Goal: Book appointment/travel/reservation

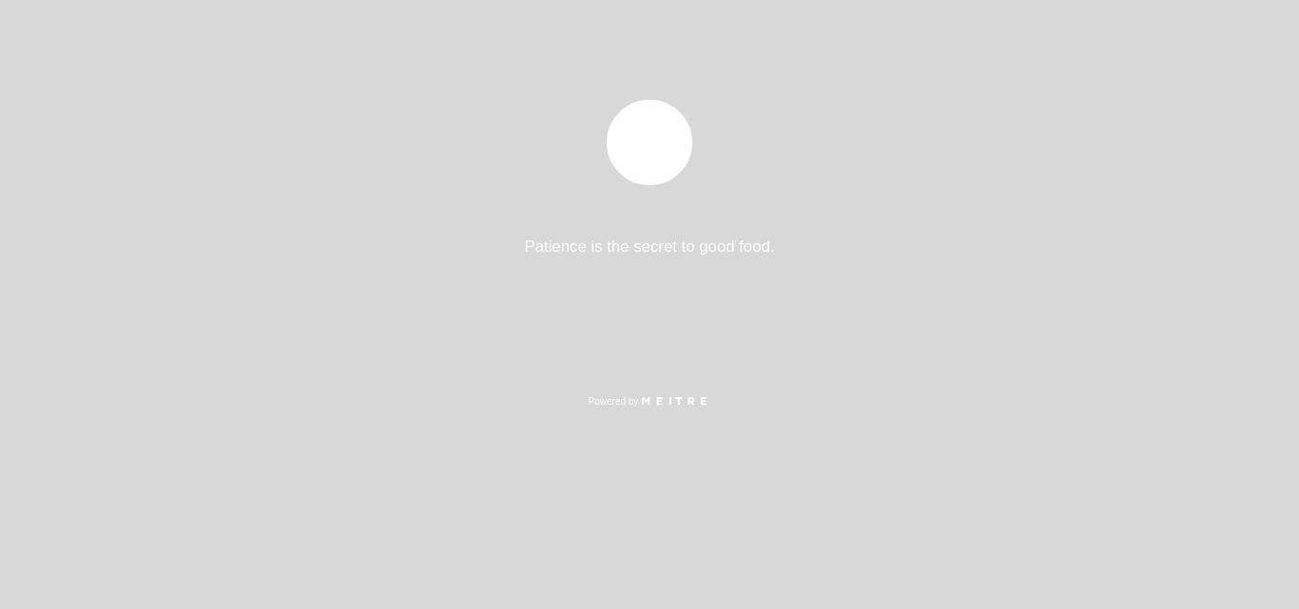
select select "es"
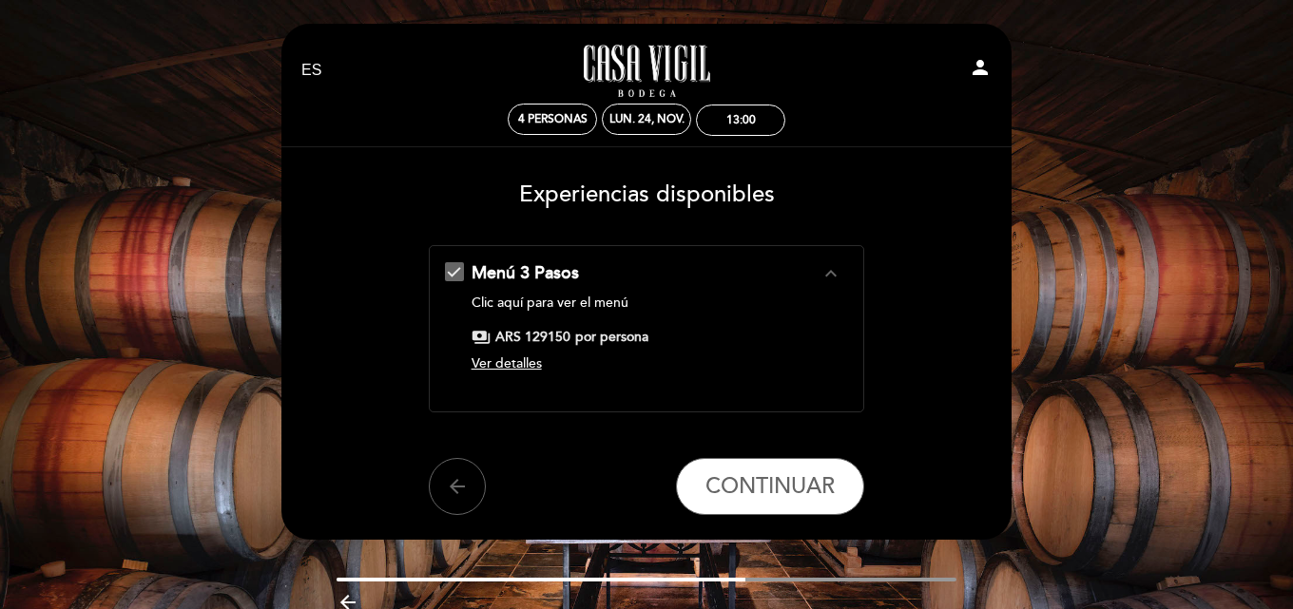
scroll to position [87, 0]
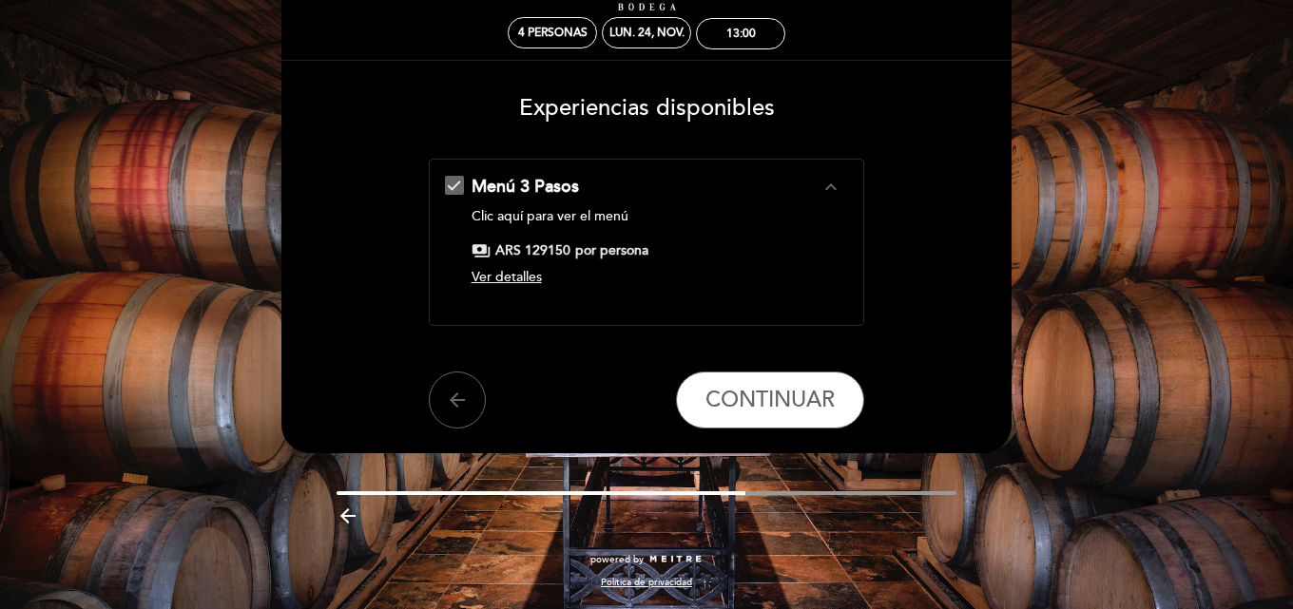
click at [503, 269] on span "Ver detalles" at bounding box center [507, 277] width 70 height 16
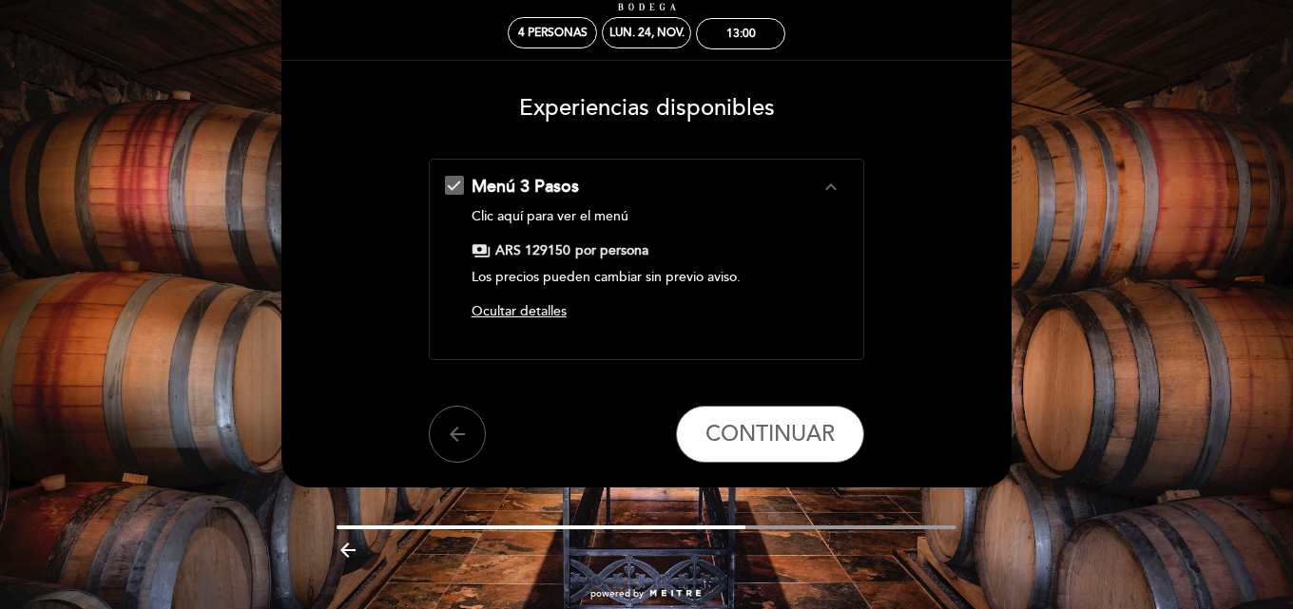
click at [541, 301] on div "Menú 3 Pasos expand_less Clic aquí para ver el menú payments ARS 129150 por per…" at bounding box center [647, 252] width 404 height 154
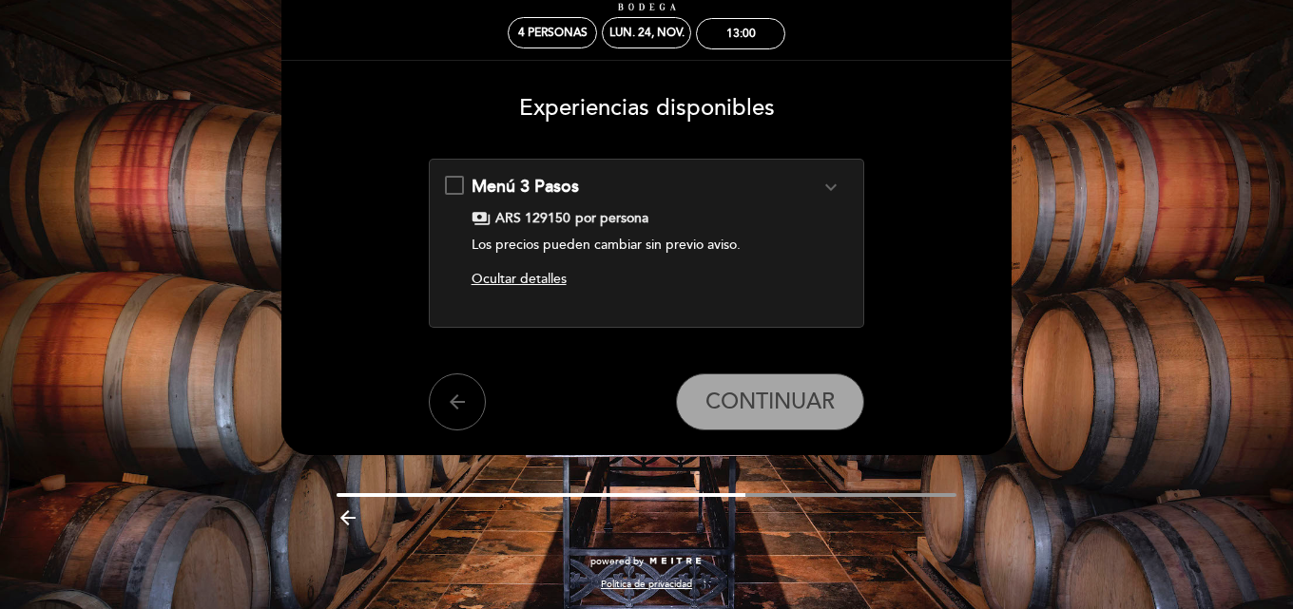
click at [460, 204] on div "Menú 3 Pasos expand_more Clic aquí para ver el menú payments ARS 129150 por per…" at bounding box center [647, 236] width 404 height 122
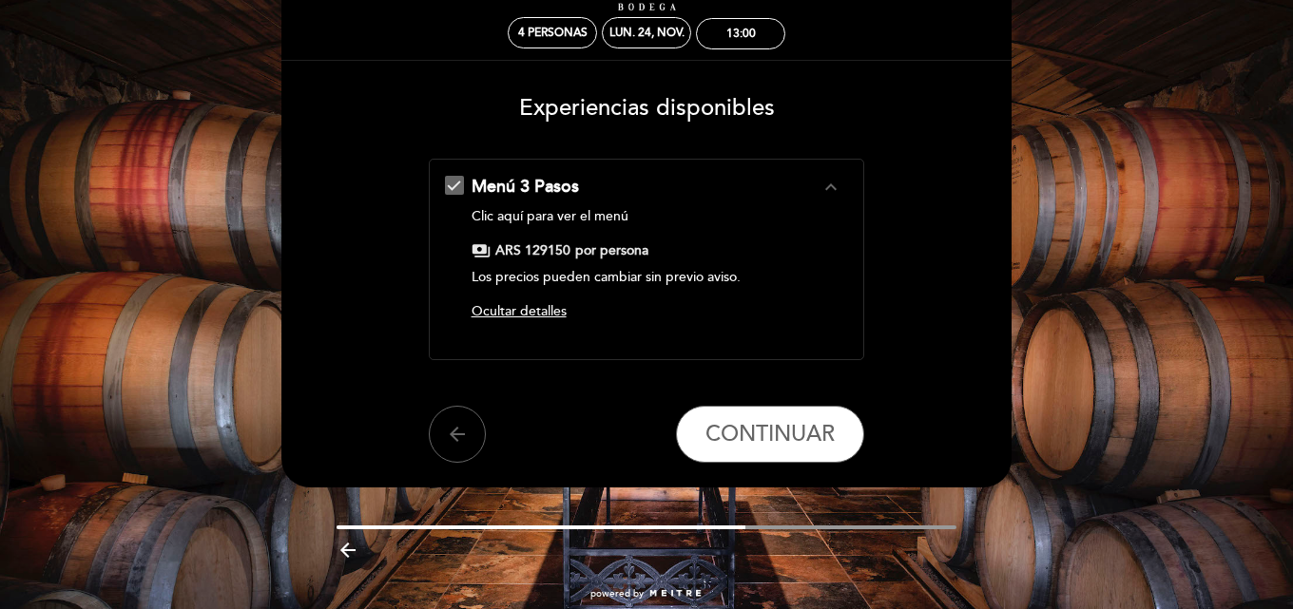
click at [674, 180] on div "Menú 3 Pasos expand_less" at bounding box center [646, 187] width 349 height 25
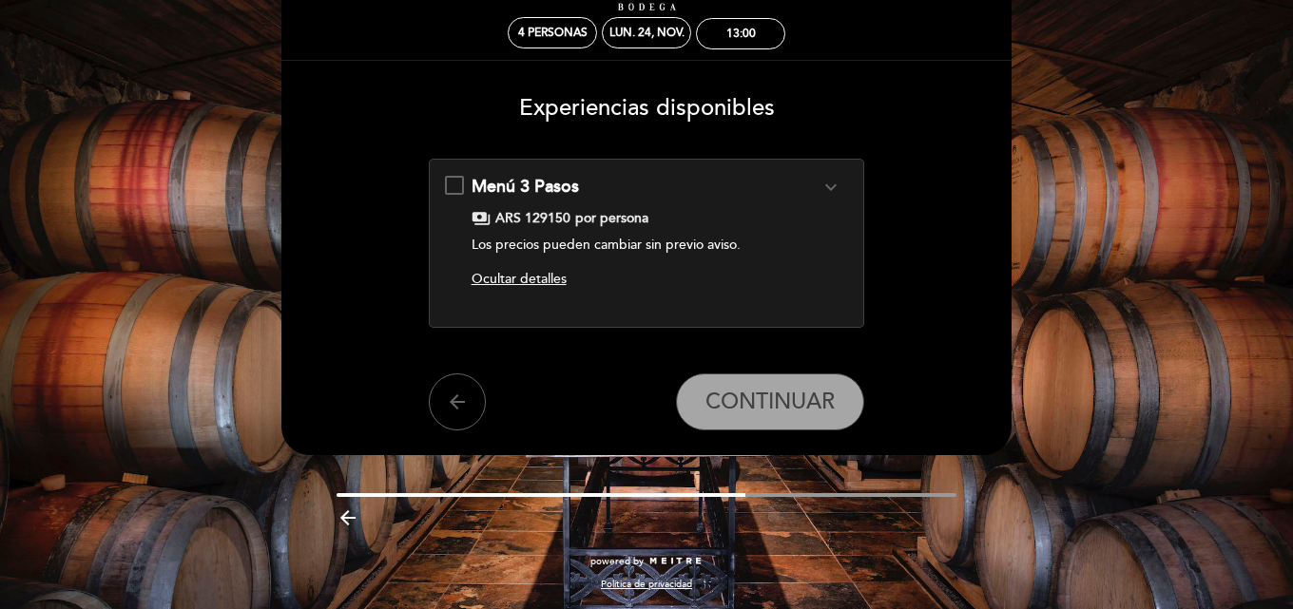
click at [674, 180] on div "Menú 3 Pasos expand_more" at bounding box center [646, 187] width 349 height 25
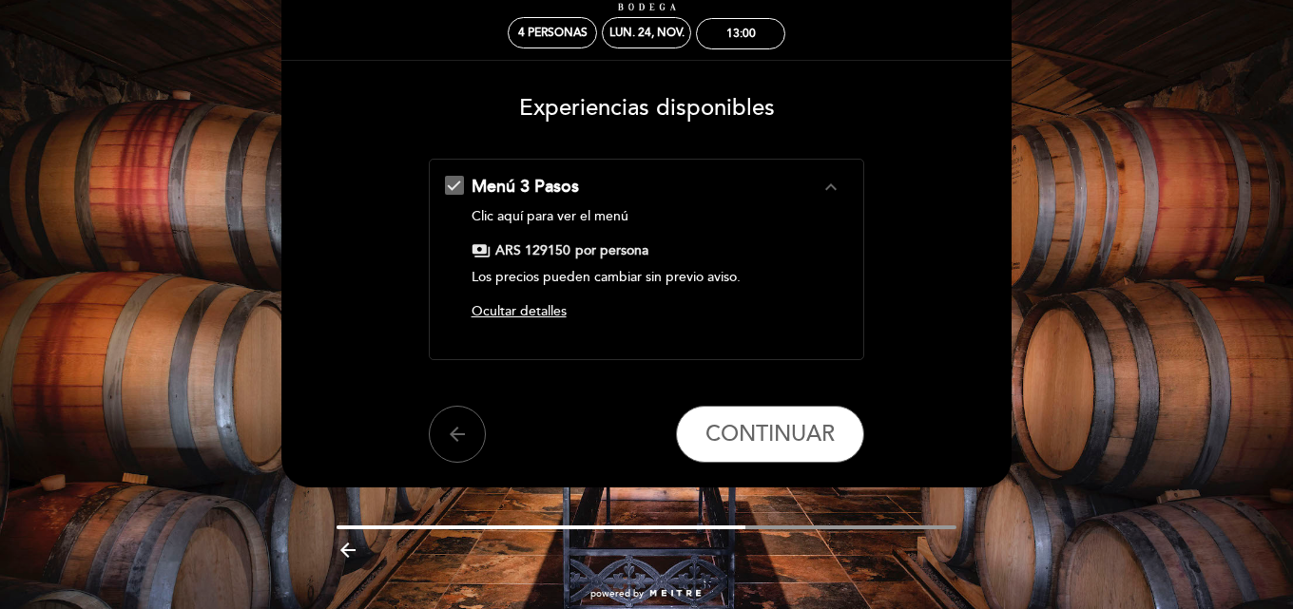
click at [563, 220] on link "Clic aquí para ver el menú" at bounding box center [550, 216] width 157 height 16
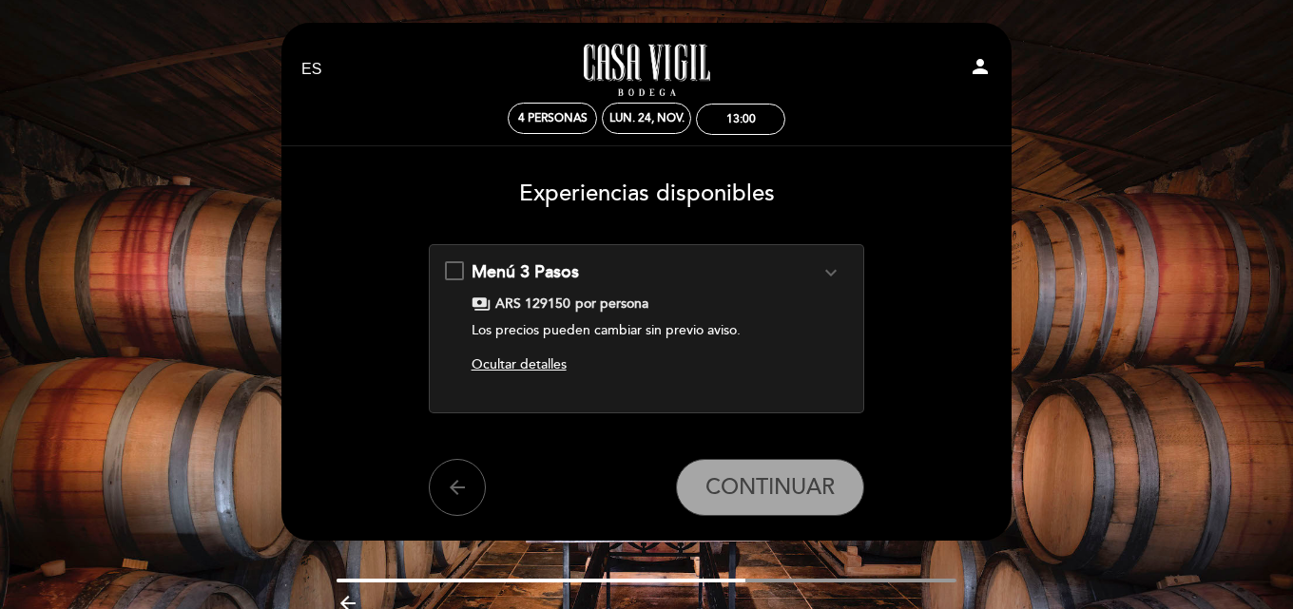
scroll to position [0, 0]
click at [699, 302] on div "payments ARS 129150 por persona" at bounding box center [646, 305] width 349 height 19
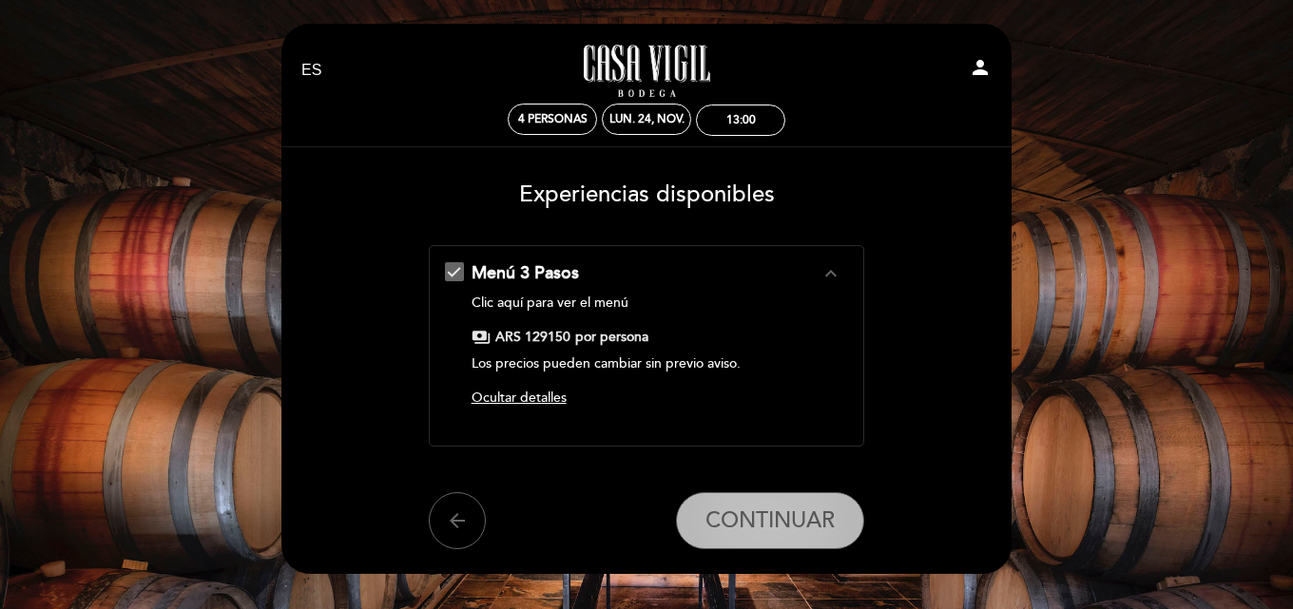
click at [783, 533] on span "CONTINUAR" at bounding box center [769, 521] width 129 height 27
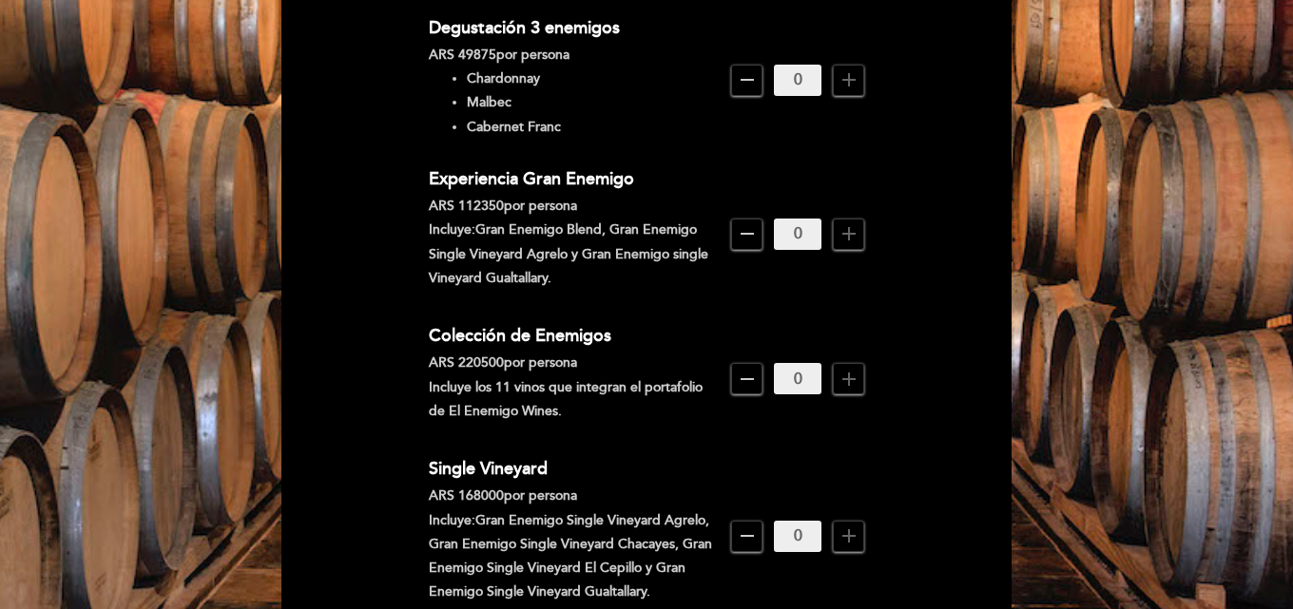
scroll to position [951, 0]
